Goal: Use online tool/utility: Utilize a website feature to perform a specific function

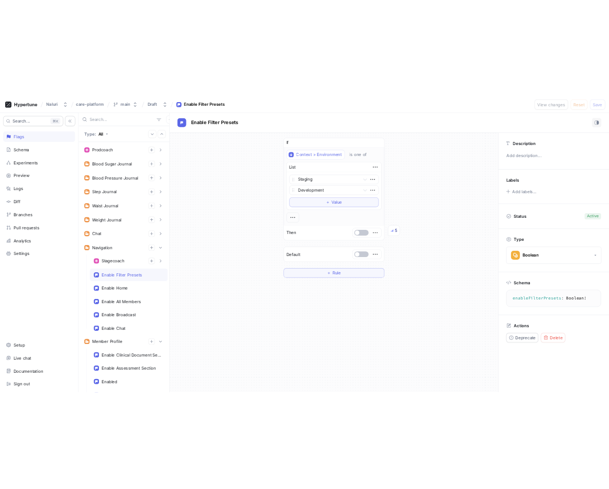
scroll to position [111, 0]
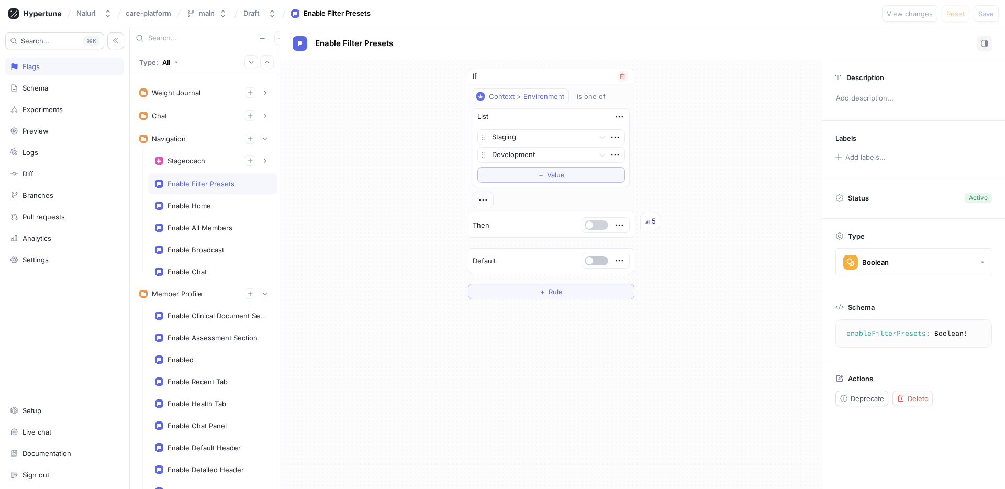
click at [596, 227] on button "button" at bounding box center [596, 224] width 24 height 9
click at [595, 227] on button "button" at bounding box center [596, 224] width 24 height 9
click at [682, 244] on div "If Context > Environment is one of List Staging Development To pick up a dragga…" at bounding box center [551, 183] width 542 height 247
click at [597, 224] on button "button" at bounding box center [596, 224] width 24 height 9
click at [980, 18] on button "Save" at bounding box center [985, 13] width 25 height 17
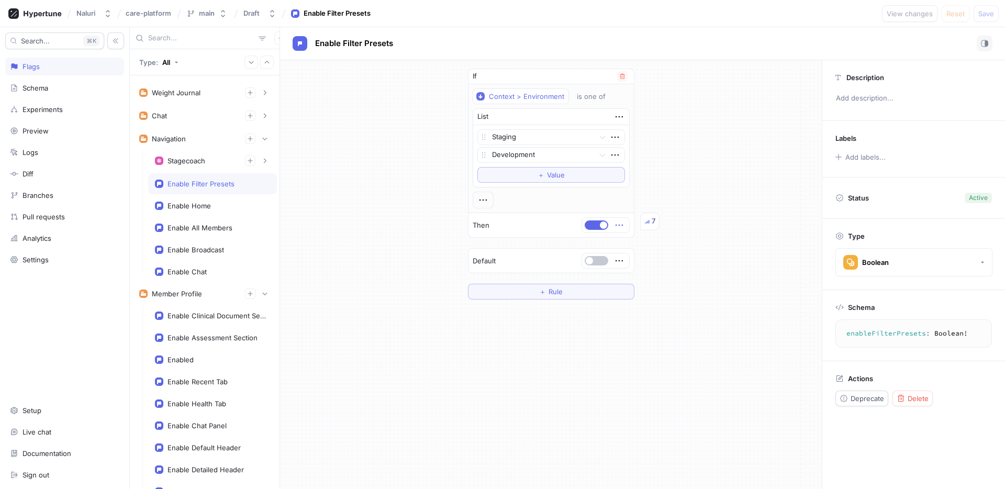
click at [600, 225] on span "button" at bounding box center [603, 224] width 7 height 7
click at [984, 8] on button "Save" at bounding box center [985, 13] width 25 height 17
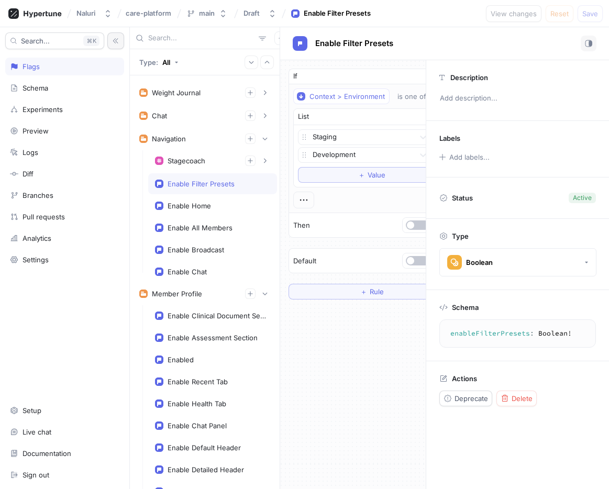
click at [115, 44] on icon "button" at bounding box center [115, 40] width 7 height 7
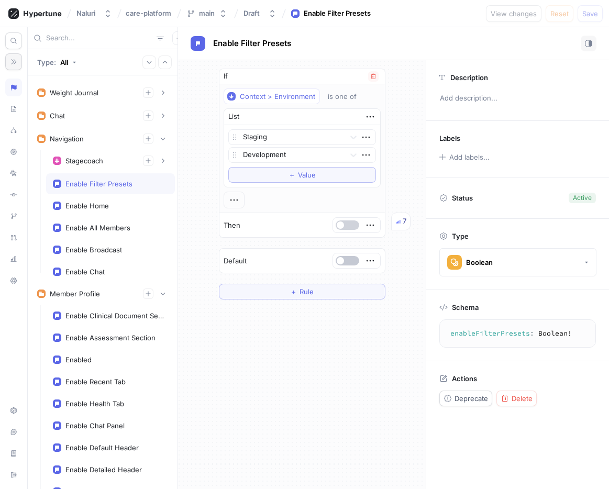
click at [350, 227] on button "button" at bounding box center [347, 224] width 24 height 9
click at [586, 17] on span "Save" at bounding box center [590, 13] width 16 height 6
